Goal: Find specific page/section: Find specific page/section

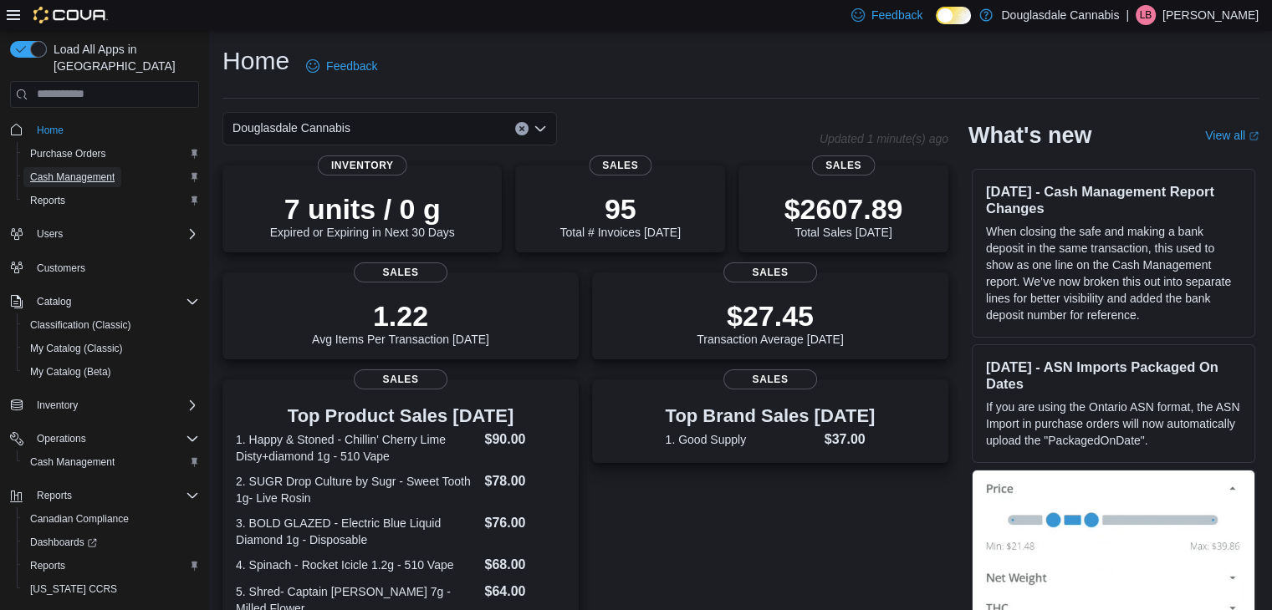
click at [52, 171] on span "Cash Management" at bounding box center [72, 177] width 84 height 13
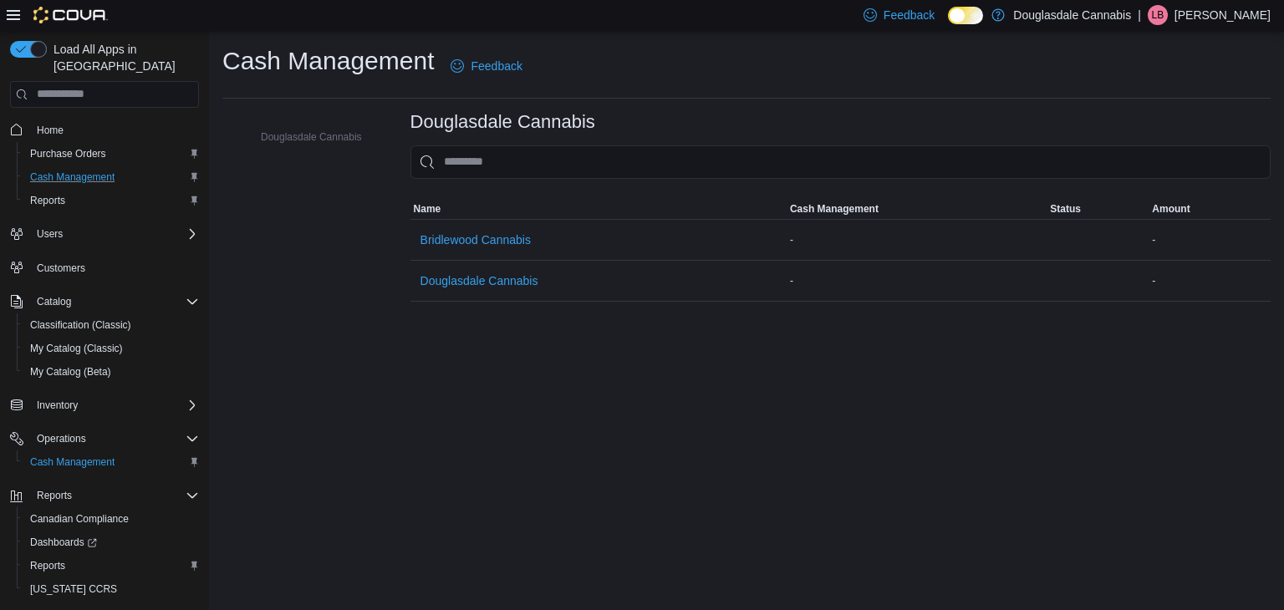
click at [1204, 28] on div "Feedback Dark Mode Douglasdale Cannabis | LB Lucas Bordin" at bounding box center [1064, 14] width 414 height 33
click at [1204, 24] on p "Lucas Bordin" at bounding box center [1223, 15] width 96 height 20
click at [1137, 165] on button "Sign Out" at bounding box center [1188, 159] width 154 height 27
